Goal: Download file/media

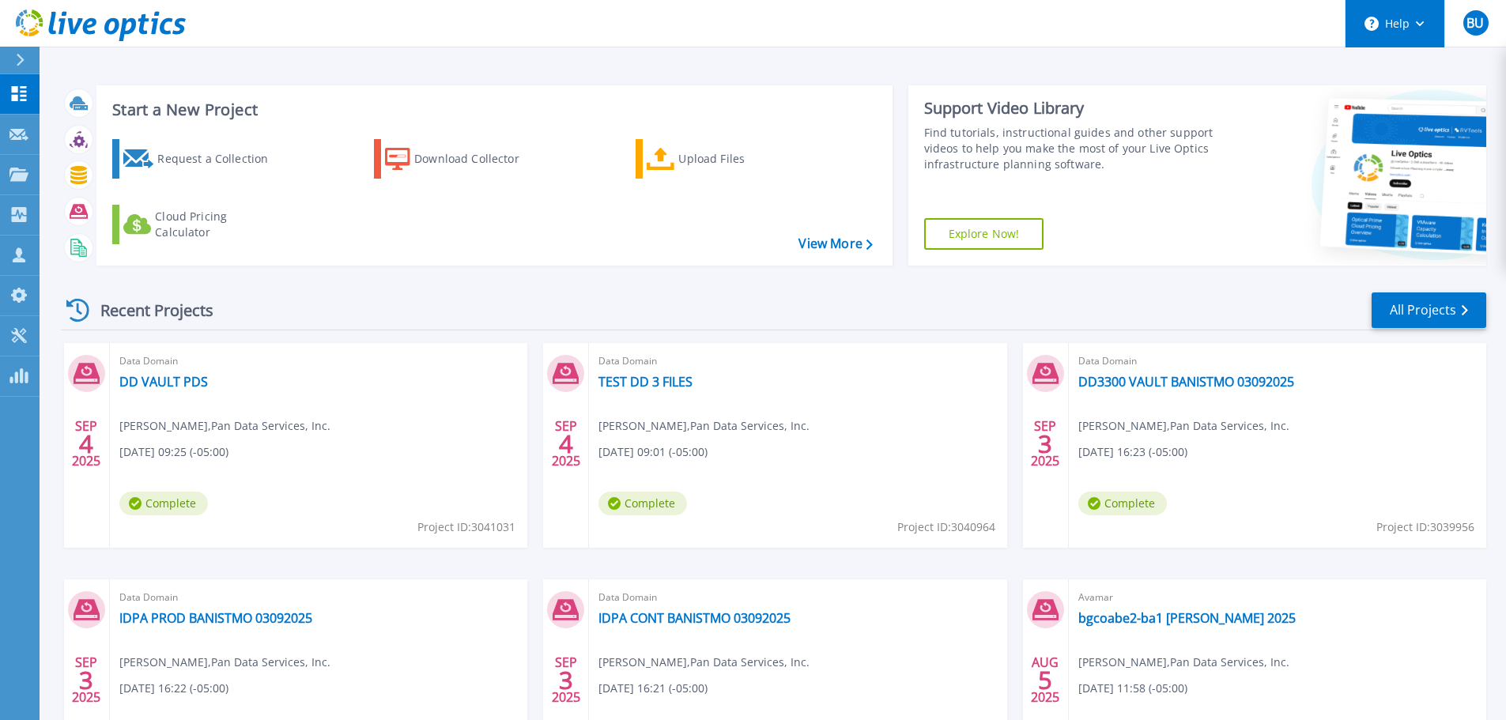
click at [1391, 12] on button "Help" at bounding box center [1395, 23] width 99 height 47
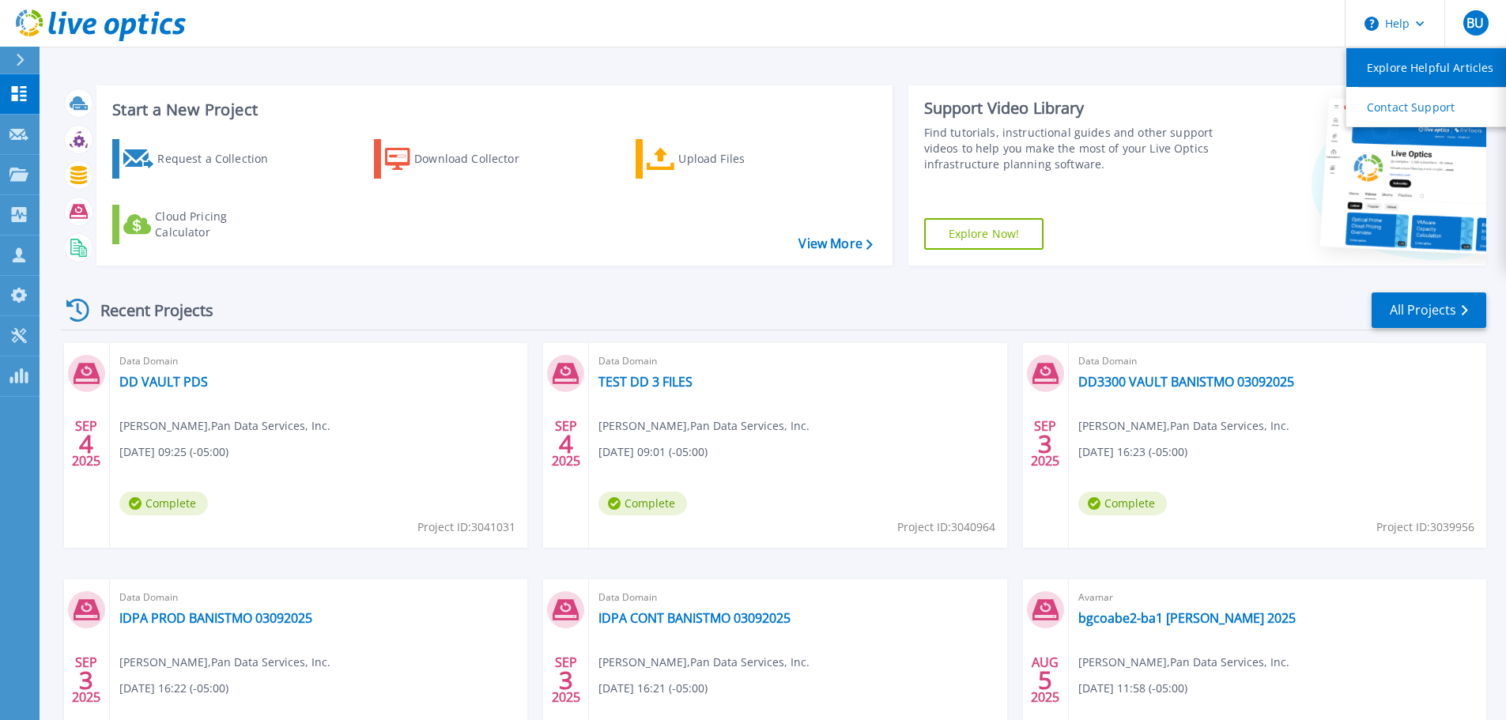
click at [1391, 66] on link "Explore Helpful Articles" at bounding box center [1434, 67] width 176 height 39
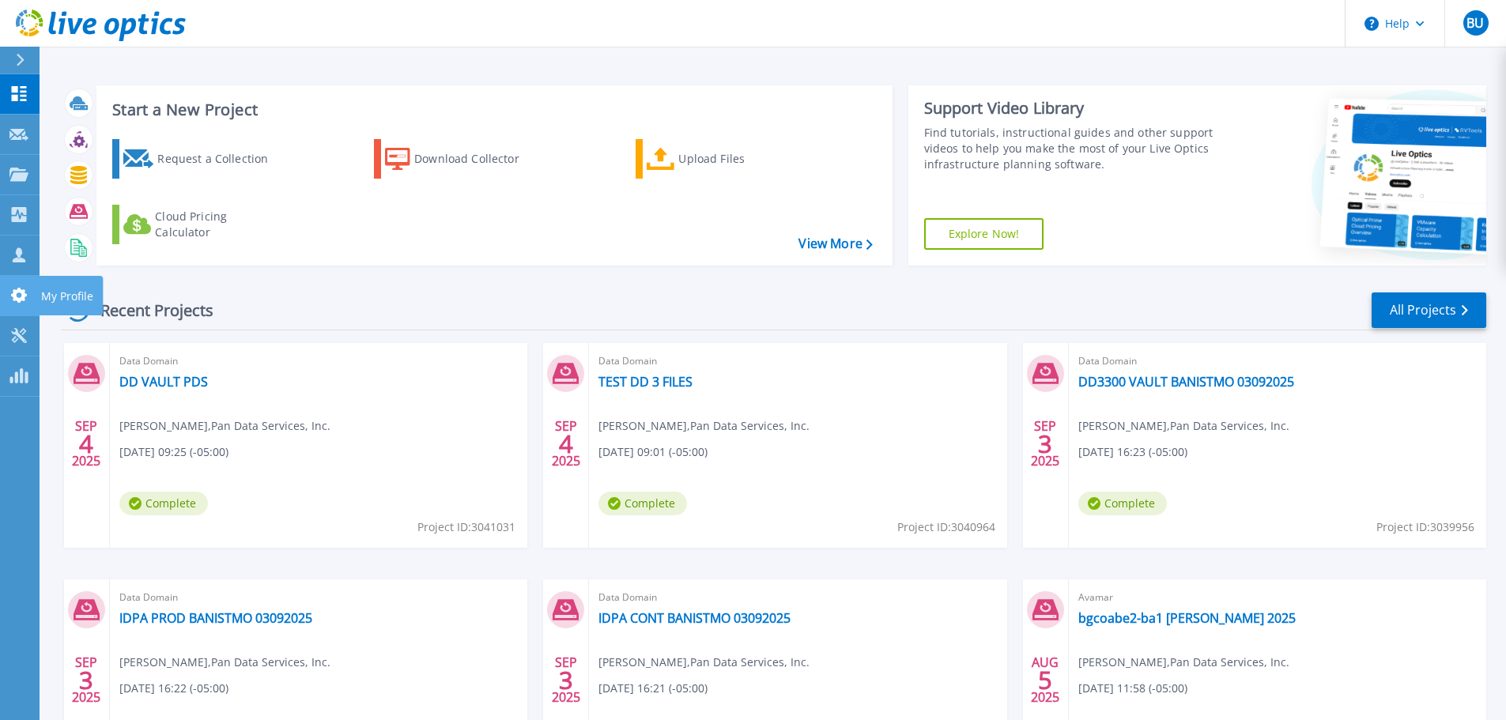
click at [9, 285] on link "My Profile My Profile" at bounding box center [20, 296] width 40 height 40
click at [25, 219] on icon at bounding box center [19, 214] width 15 height 15
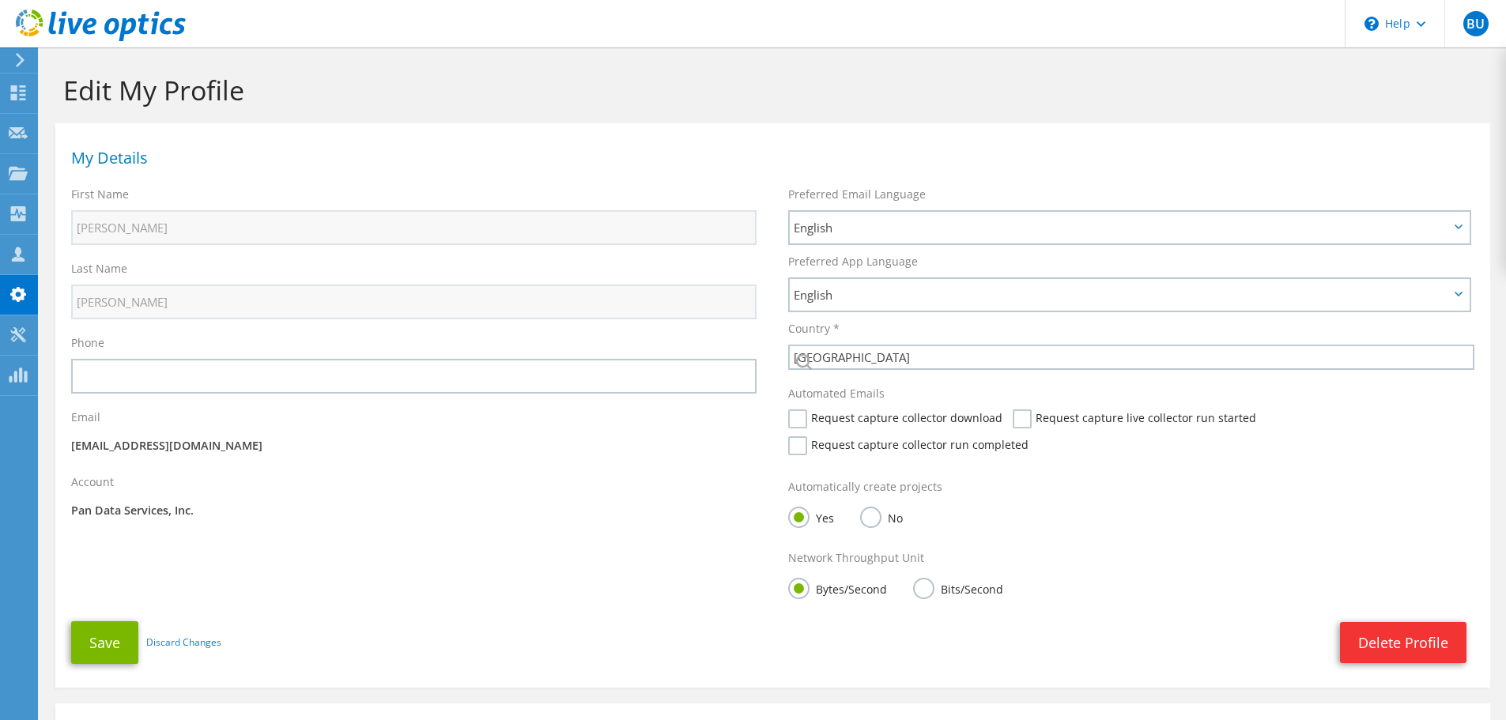
select select "167"
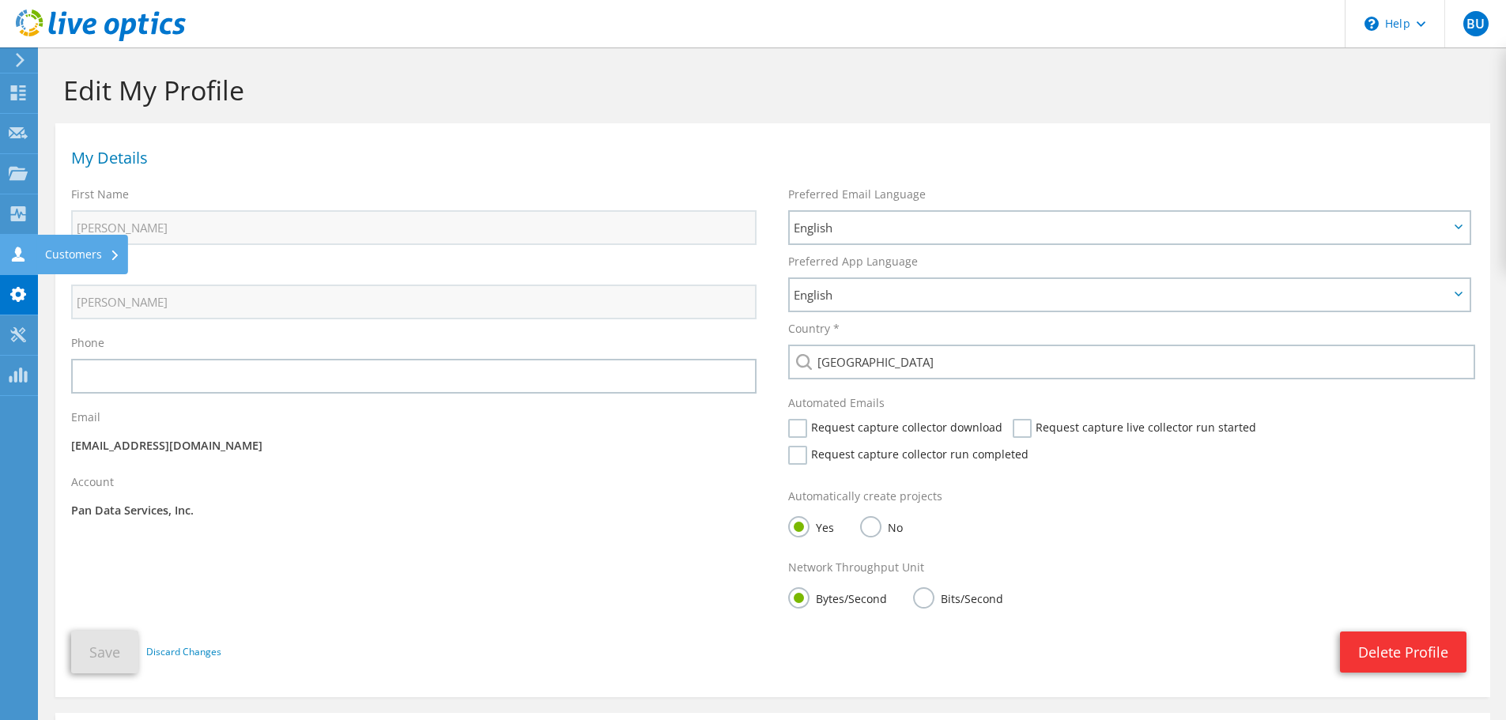
click at [68, 251] on div "Customers" at bounding box center [82, 255] width 91 height 40
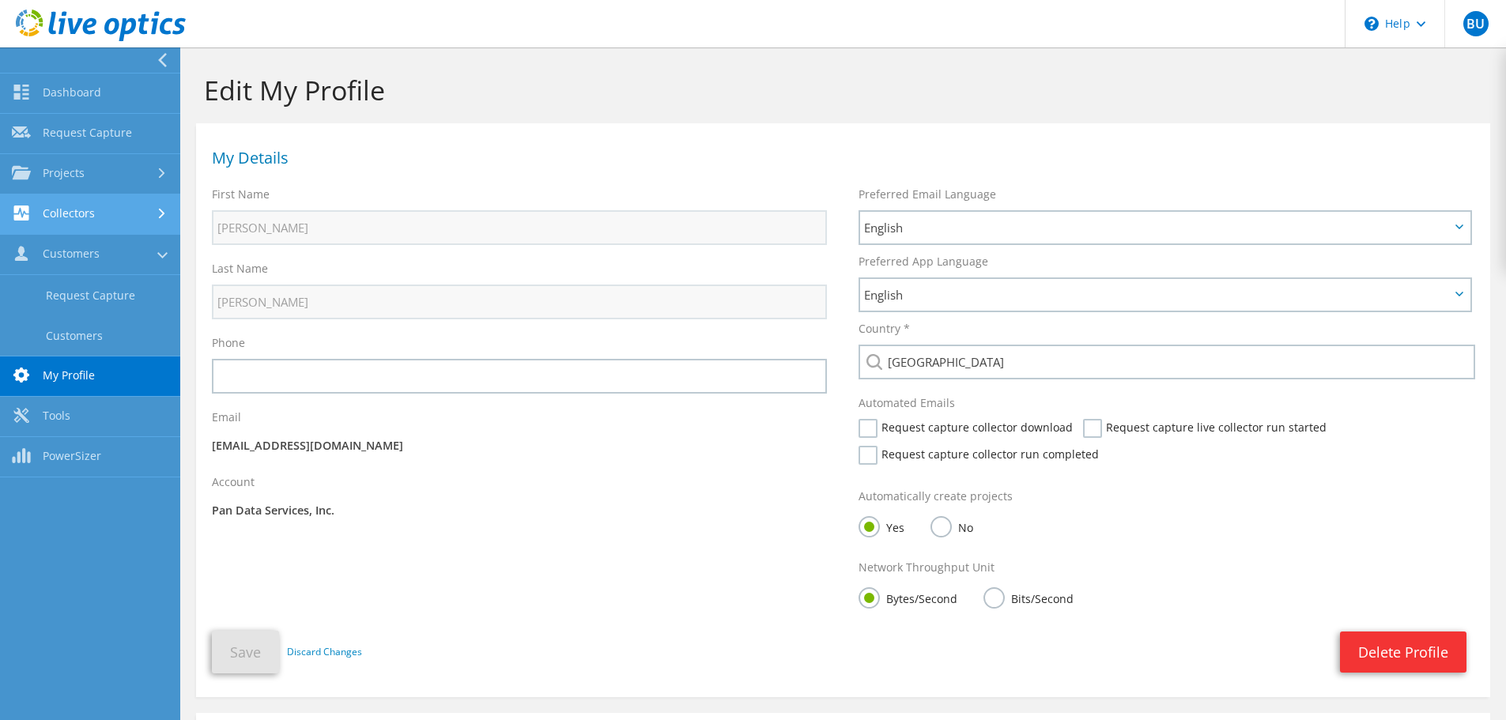
click at [41, 222] on link "Collectors" at bounding box center [90, 214] width 180 height 40
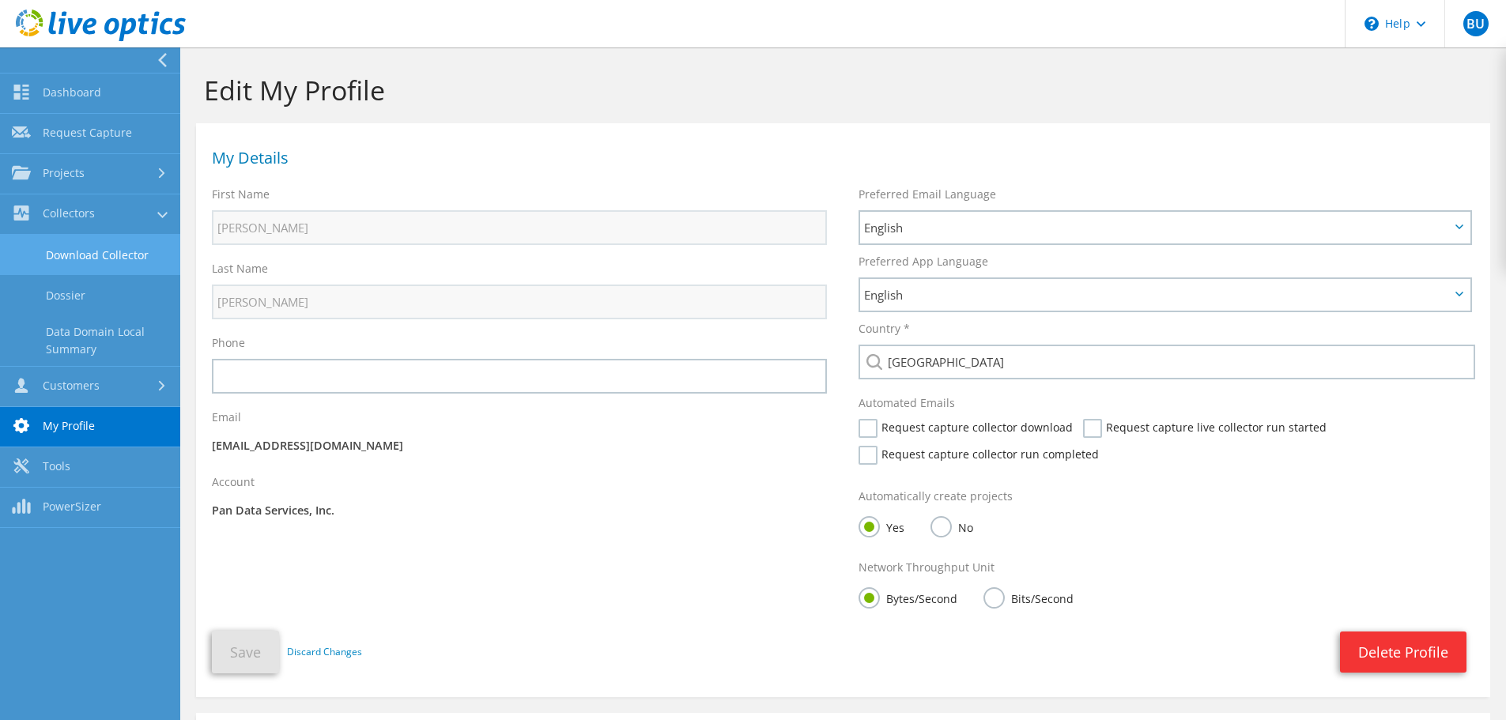
click at [59, 251] on link "Download Collector" at bounding box center [90, 255] width 180 height 40
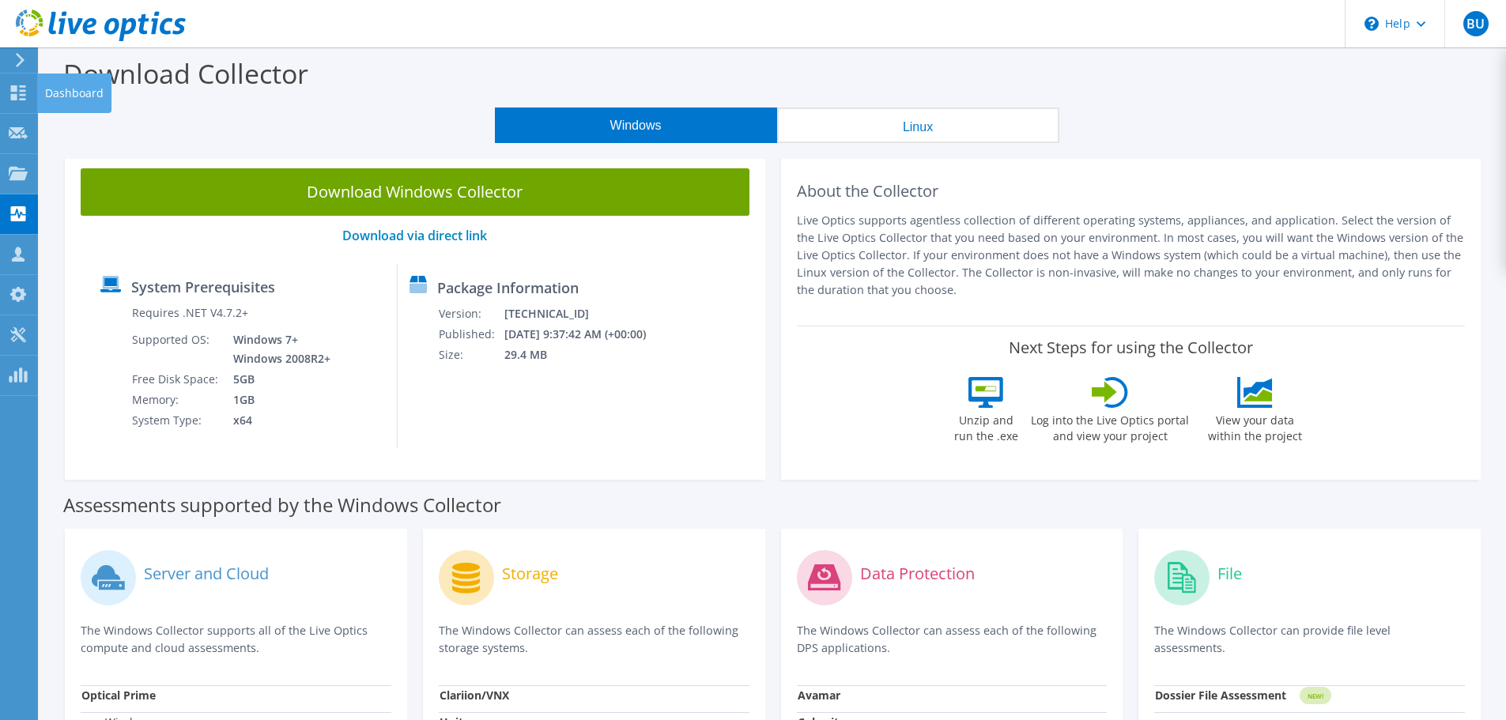
click at [43, 88] on div "Dashboard" at bounding box center [74, 94] width 74 height 40
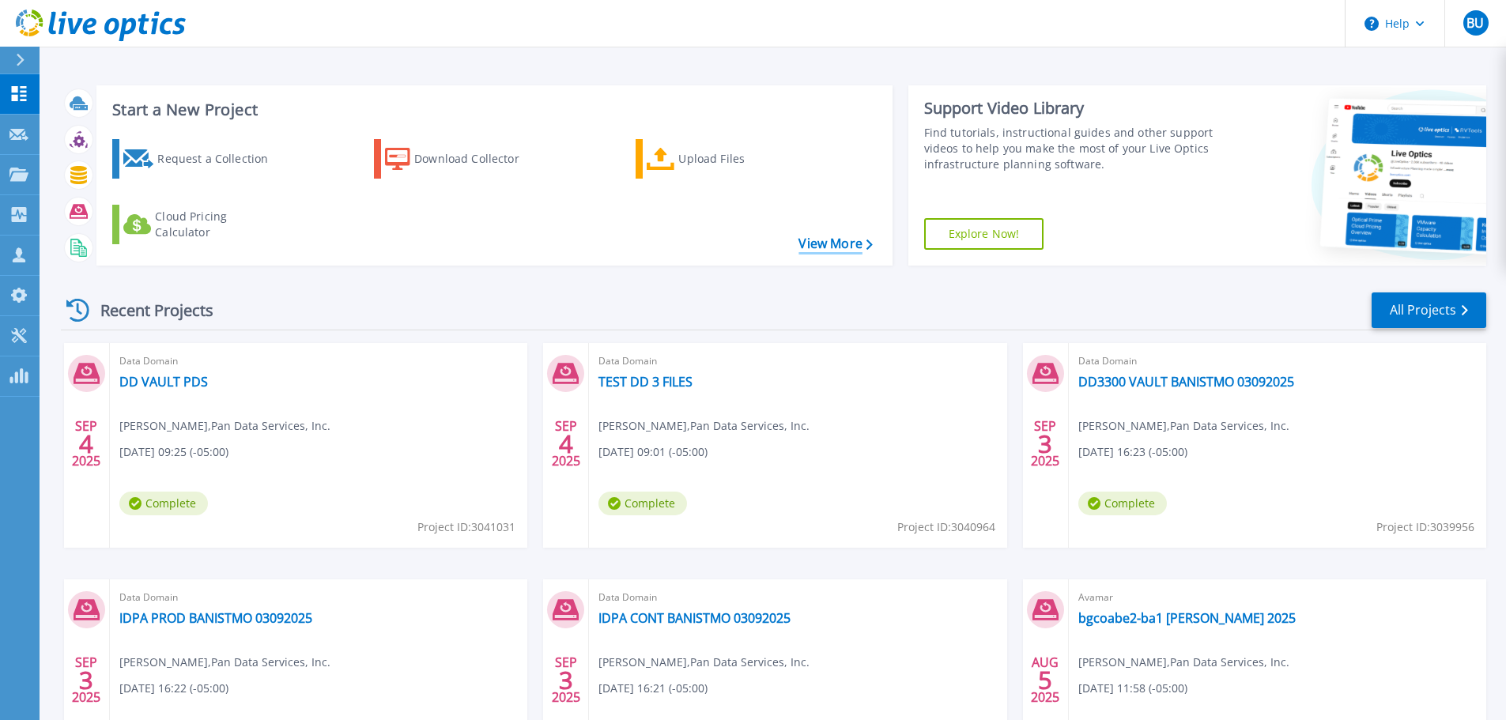
click at [813, 236] on link "View More" at bounding box center [836, 243] width 74 height 15
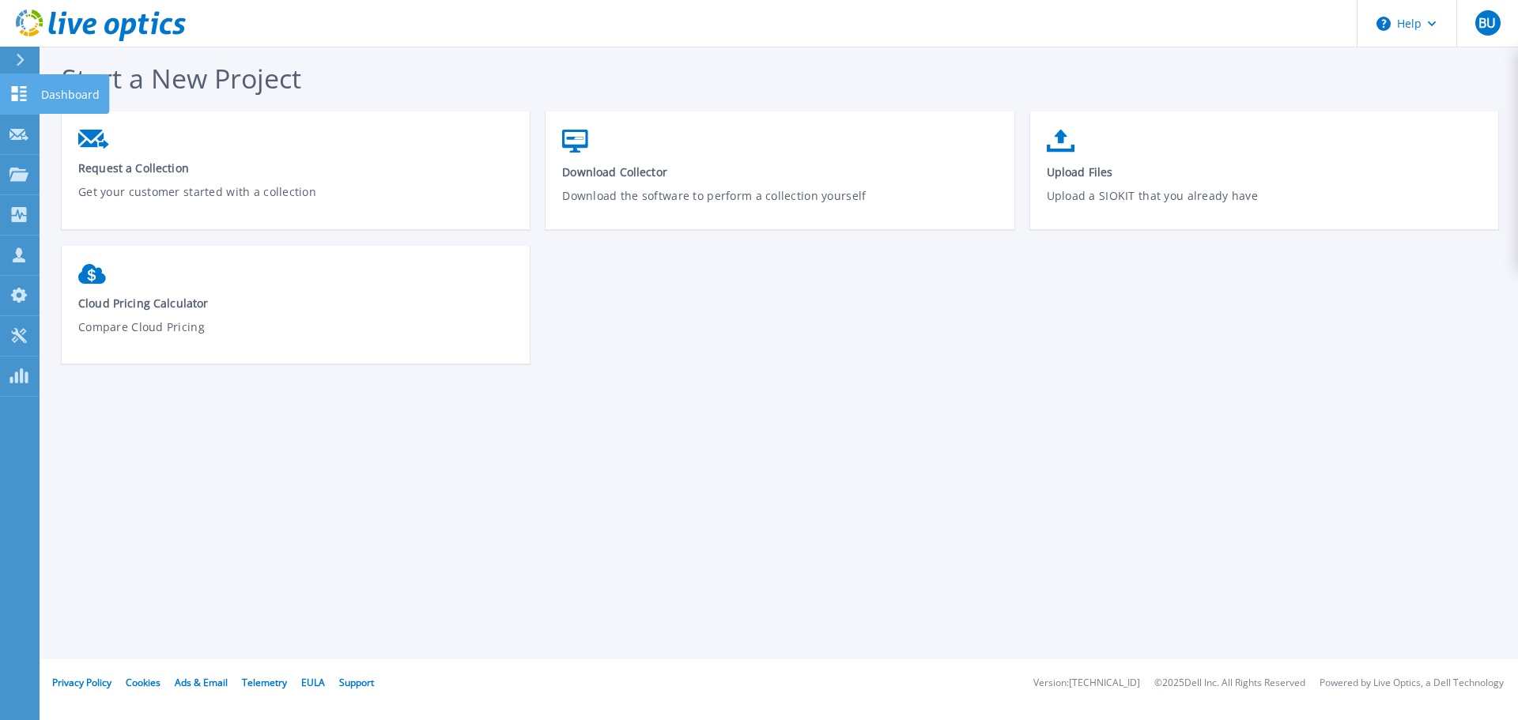
click at [9, 85] on link "Dashboard Dashboard" at bounding box center [20, 94] width 40 height 40
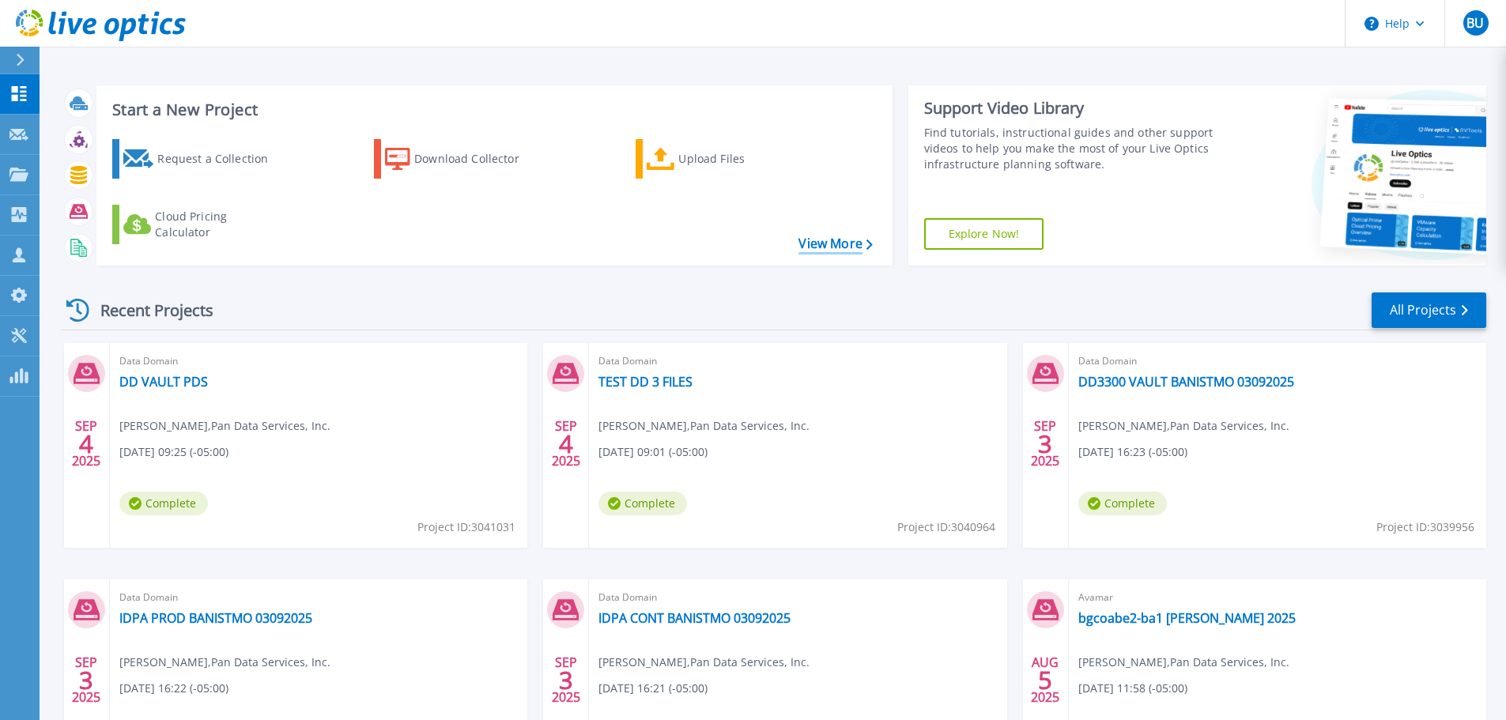
click at [829, 241] on link "View More" at bounding box center [836, 243] width 74 height 15
